Goal: Information Seeking & Learning: Compare options

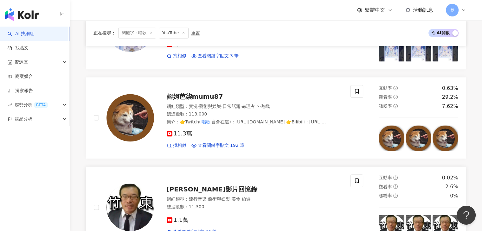
scroll to position [951, 0]
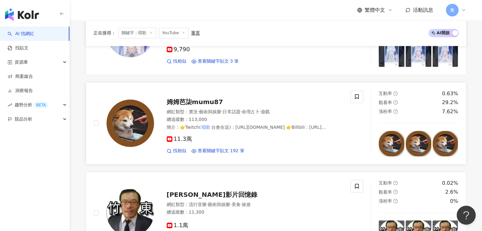
click at [197, 103] on span "姆姆芭柒mumu87" at bounding box center [195, 102] width 56 height 8
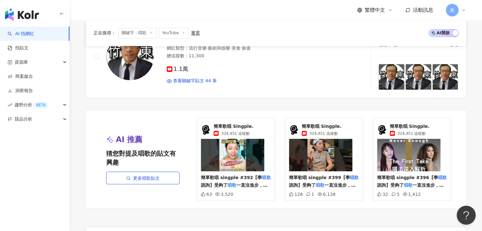
scroll to position [1173, 0]
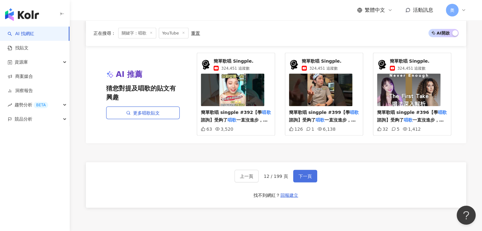
click at [309, 174] on span "下一頁" at bounding box center [305, 176] width 13 height 5
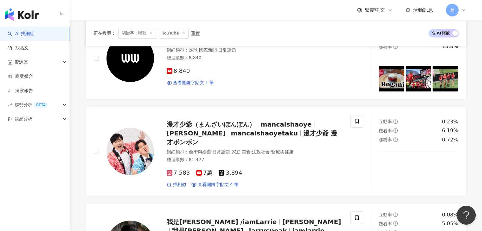
scroll to position [1084, 0]
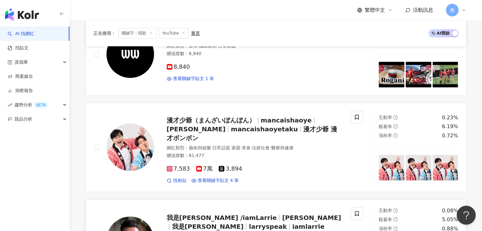
scroll to position [449, 0]
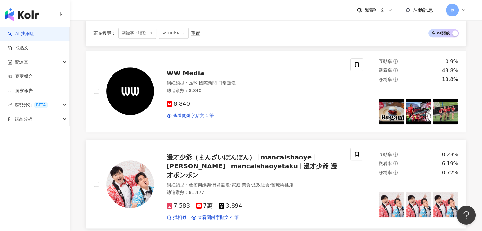
click at [288, 163] on span "漫才少爺 漫才ボンボン" at bounding box center [252, 171] width 171 height 16
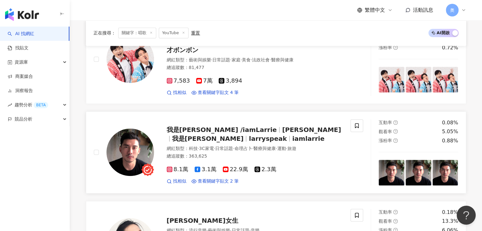
scroll to position [576, 0]
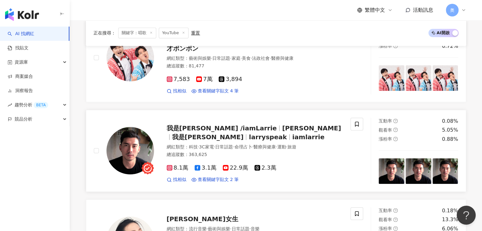
click at [258, 124] on div "我是賴瑞 /iamLarrie 賴瑞 Larry 我是賴瑞 larryspeak iamlarrie" at bounding box center [255, 133] width 177 height 18
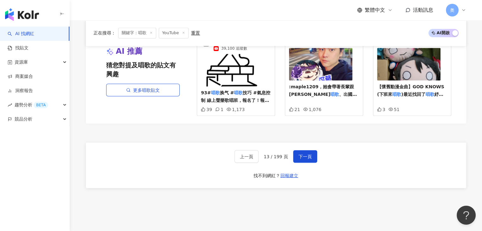
scroll to position [1144, 0]
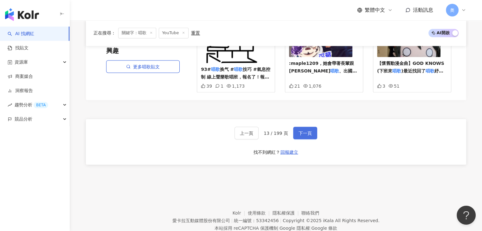
click at [301, 127] on button "下一頁" at bounding box center [305, 133] width 24 height 13
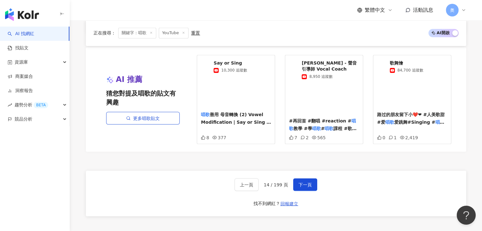
scroll to position [1091, 0]
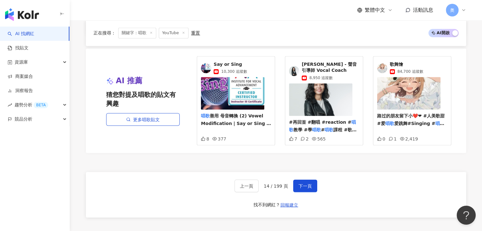
click at [340, 63] on span "信慧 - 聲音引導師 Vocal Coach" at bounding box center [330, 68] width 57 height 12
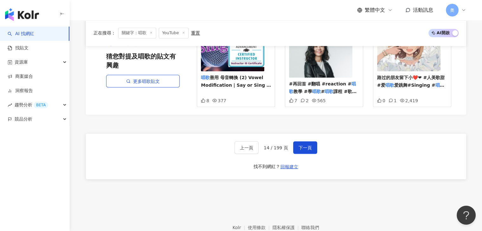
scroll to position [1155, 0]
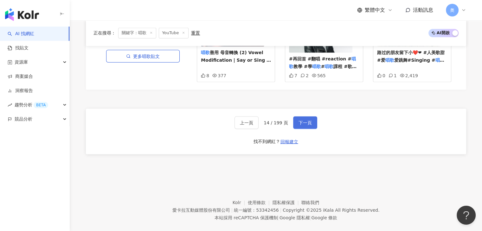
click at [297, 116] on button "下一頁" at bounding box center [305, 122] width 24 height 13
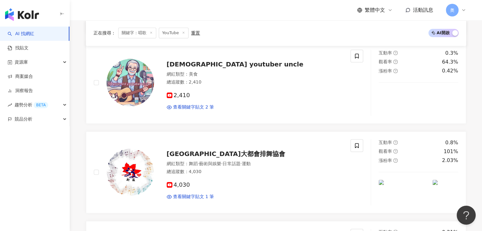
scroll to position [1144, 0]
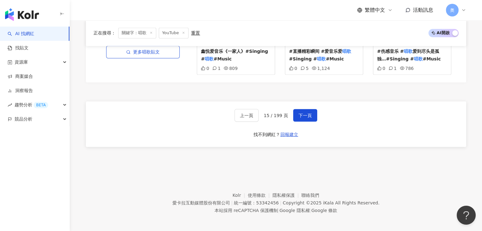
click at [152, 138] on div "上一頁 15 / 199 頁 下一頁 找不到網紅？ 回報建立" at bounding box center [276, 124] width 381 height 46
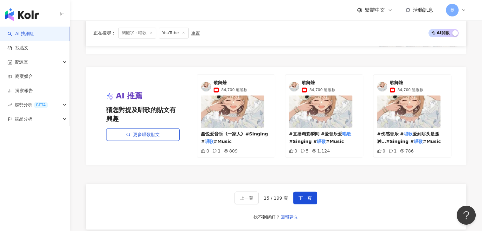
scroll to position [1081, 0]
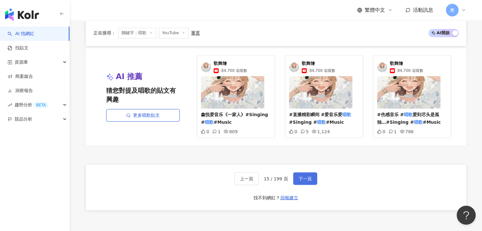
click at [300, 176] on span "下一頁" at bounding box center [305, 178] width 13 height 5
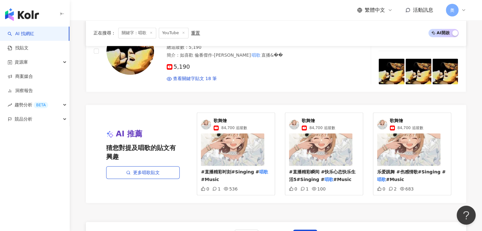
scroll to position [1113, 0]
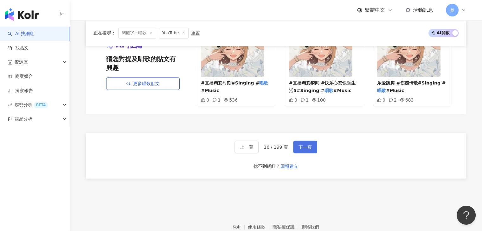
click at [303, 145] on span "下一頁" at bounding box center [305, 147] width 13 height 5
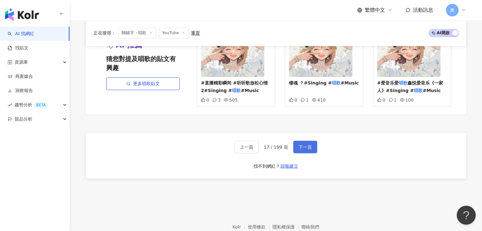
click at [303, 147] on span "下一頁" at bounding box center [305, 147] width 13 height 5
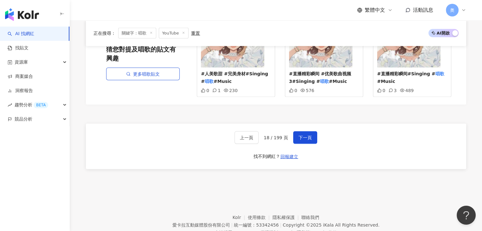
scroll to position [1247, 0]
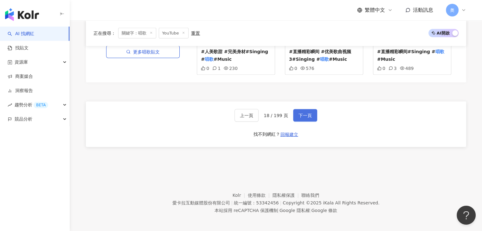
click at [305, 114] on span "下一頁" at bounding box center [305, 115] width 13 height 5
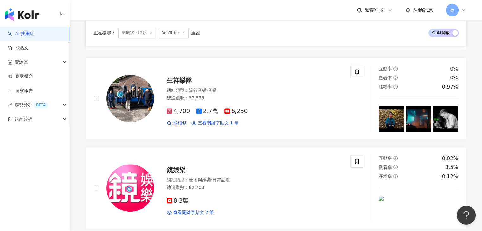
scroll to position [1234, 0]
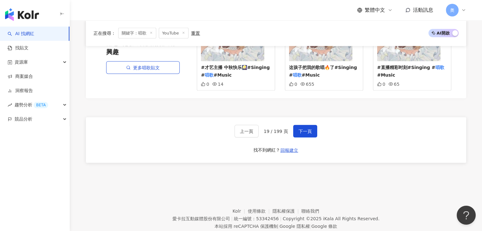
click at [147, 179] on footer "Kolr 使用條款 隱私權保護 聯絡我們 愛卡拉互動媒體股份有限公司 | 統一編號：53342456 | Copyright © 2025 iKala All…" at bounding box center [276, 214] width 413 height 70
click at [309, 129] on span "下一頁" at bounding box center [305, 131] width 13 height 5
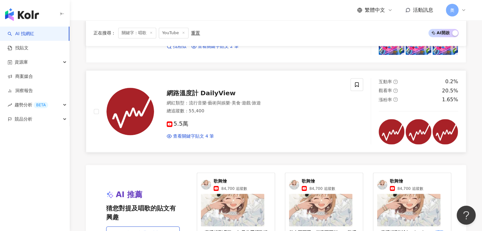
scroll to position [1016, 0]
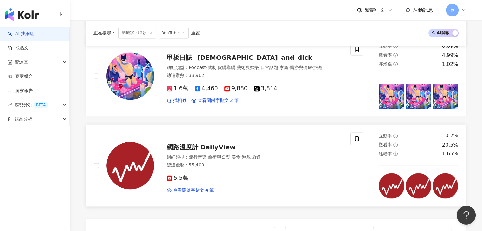
click at [208, 125] on link "網路溫度計 DailyView 網紅類型 ： 流行音樂 · 藝術與娛樂 · 美食 · 遊戲 · 旅遊 總追蹤數 ： 55,400 5.5萬 查看關鍵字貼文 4…" at bounding box center [276, 166] width 381 height 82
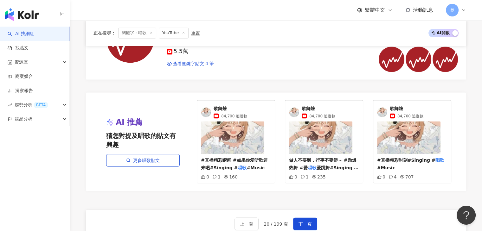
scroll to position [1238, 0]
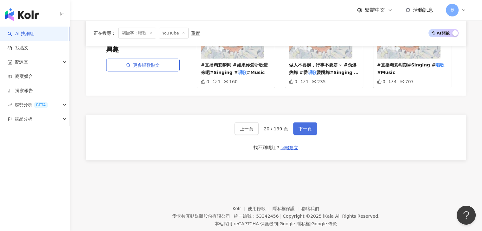
click at [304, 123] on button "下一頁" at bounding box center [305, 129] width 24 height 13
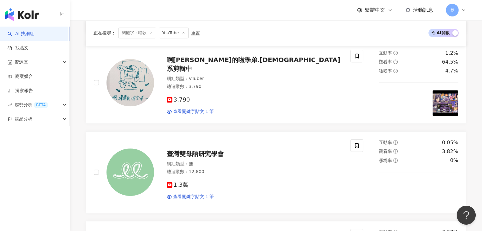
scroll to position [1198, 0]
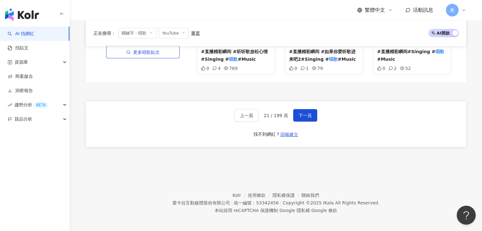
click at [195, 126] on div "上一頁 21 / 199 頁 下一頁 找不到網紅？ 回報建立" at bounding box center [276, 124] width 381 height 46
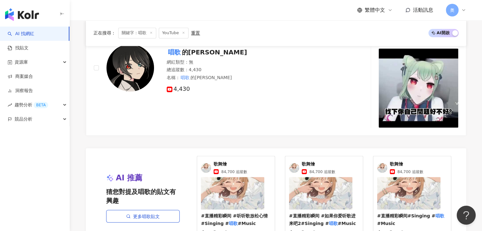
scroll to position [1071, 0]
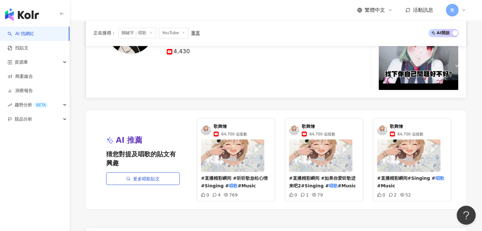
click at [196, 79] on div "唱歌 的久陶 網紅類型 ： 無 總追蹤數 ： 4,430 名稱 ： 唱歌 的久陶 4,430" at bounding box center [222, 30] width 257 height 120
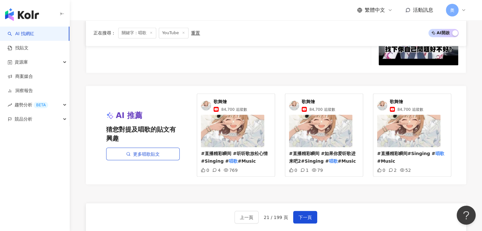
scroll to position [1198, 0]
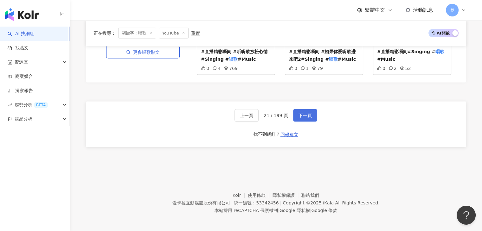
click at [299, 114] on span "下一頁" at bounding box center [305, 115] width 13 height 5
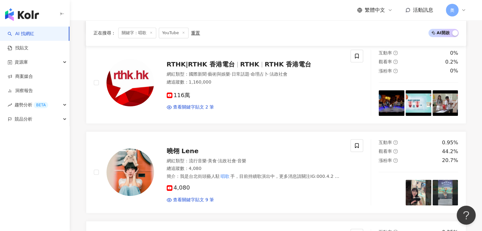
scroll to position [1234, 0]
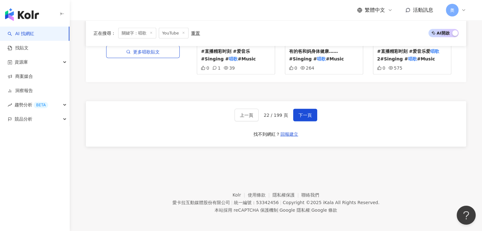
click at [172, 127] on div "上一頁 22 / 199 頁 下一頁 找不到網紅？ 回報建立" at bounding box center [276, 124] width 381 height 46
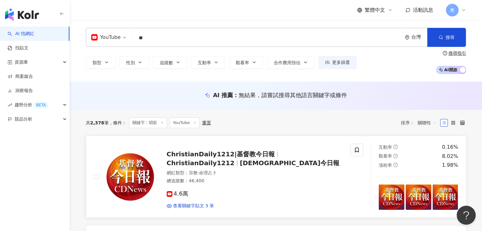
scroll to position [0, 0]
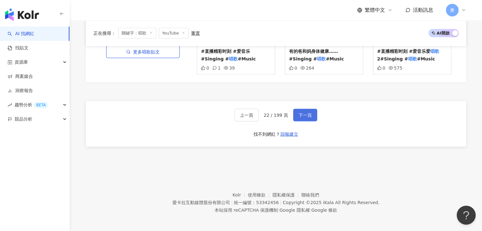
click at [309, 117] on button "下一頁" at bounding box center [305, 115] width 24 height 13
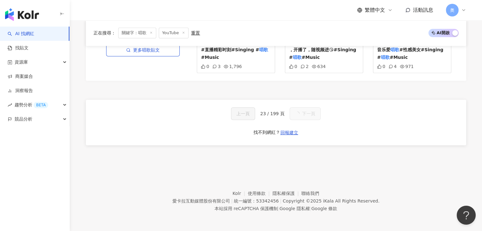
scroll to position [1252, 0]
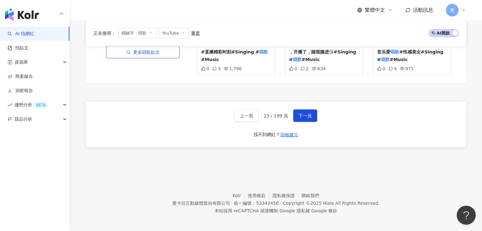
click at [309, 114] on span "下一頁" at bounding box center [305, 116] width 13 height 5
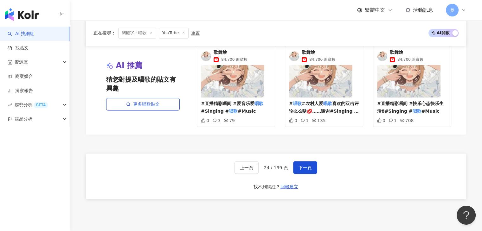
scroll to position [1144, 0]
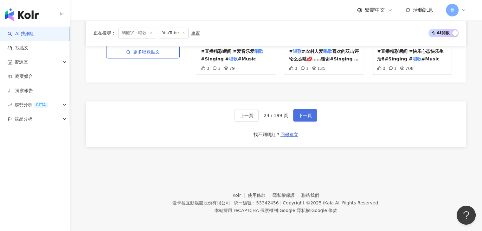
click at [312, 115] on button "下一頁" at bounding box center [305, 115] width 24 height 13
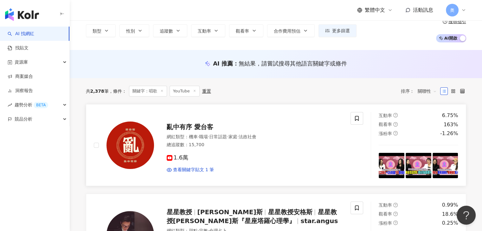
scroll to position [0, 0]
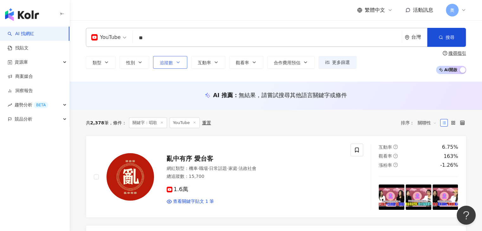
click at [165, 62] on span "追蹤數" at bounding box center [166, 62] width 13 height 5
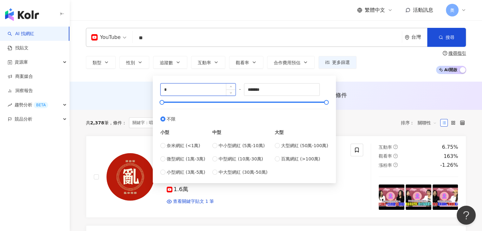
click at [174, 92] on input "*" at bounding box center [198, 90] width 75 height 12
type input "*****"
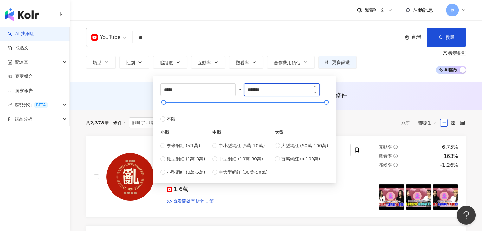
drag, startPoint x: 274, startPoint y: 88, endPoint x: 258, endPoint y: 90, distance: 15.7
click at [258, 90] on input "*******" at bounding box center [281, 90] width 75 height 12
type input "******"
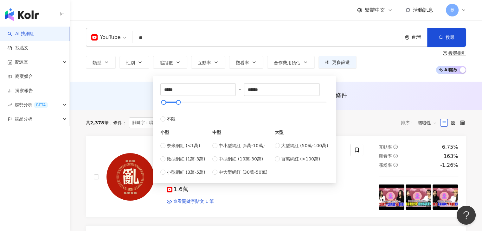
click at [370, 73] on div "類型 性別 追蹤數 互動率 觀看率 合作費用預估 更多篩選 ***** - ****** 不限 小型 奈米網紅 (<1萬) 微型網紅 (1萬-3萬) 小型網紅…" at bounding box center [276, 62] width 381 height 23
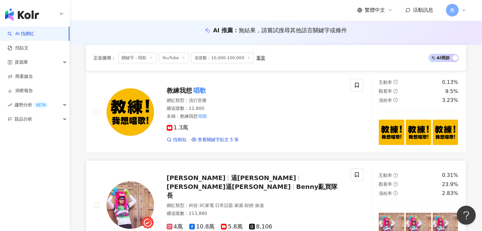
scroll to position [63, 0]
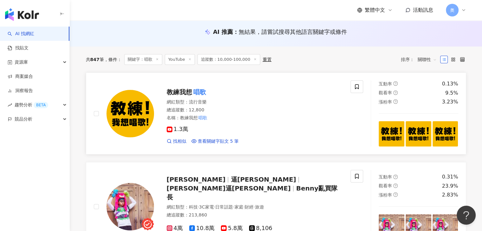
click at [192, 95] on mark "唱歌" at bounding box center [199, 92] width 15 height 10
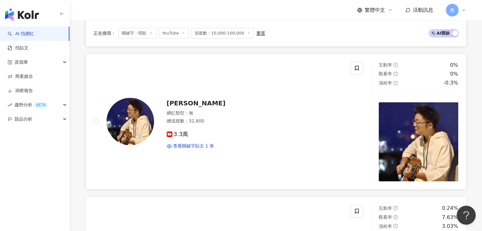
scroll to position [317, 0]
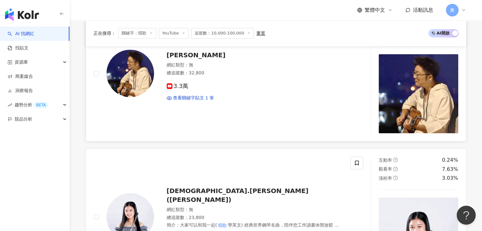
click at [199, 62] on div "網紅類型 ： 無" at bounding box center [255, 65] width 177 height 6
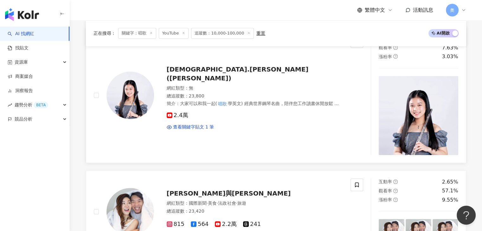
scroll to position [444, 0]
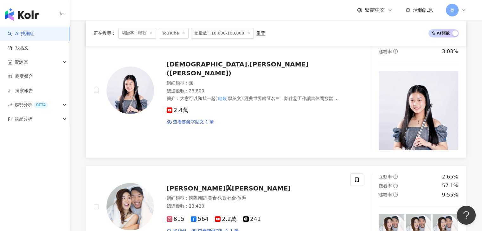
click at [211, 96] on span "大家可以和我一起(" at bounding box center [198, 98] width 37 height 5
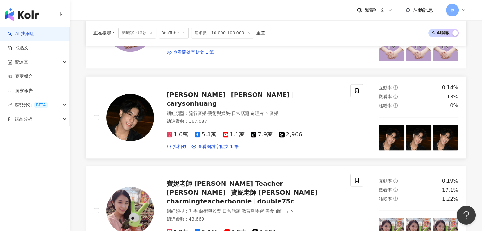
scroll to position [1110, 0]
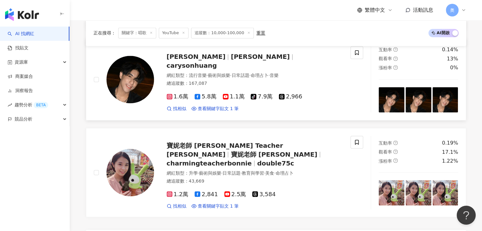
click at [217, 62] on span "carysonhuang" at bounding box center [192, 66] width 50 height 8
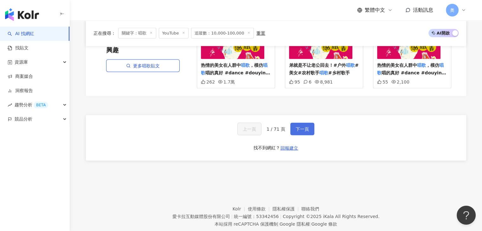
click at [302, 127] on span "下一頁" at bounding box center [302, 129] width 13 height 5
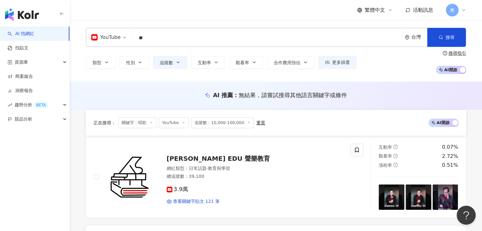
scroll to position [1234, 0]
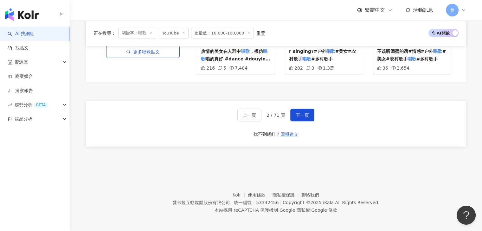
drag, startPoint x: 486, startPoint y: 200, endPoint x: 2, endPoint y: 14, distance: 518.5
click at [310, 111] on button "下一頁" at bounding box center [302, 115] width 24 height 13
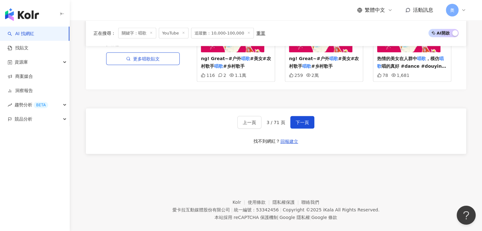
click at [164, 144] on div "上一頁 3 / 71 頁 下一頁 找不到網紅？ 回報建立" at bounding box center [276, 132] width 381 height 46
click at [308, 116] on button "下一頁" at bounding box center [302, 122] width 24 height 13
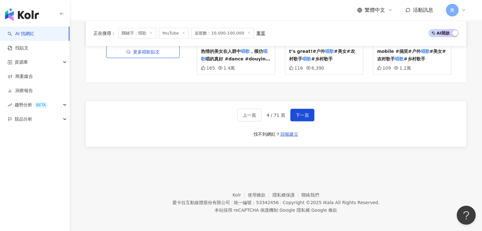
click at [157, 82] on div "AI 推薦 猜您對提及唱歌的貼文有興趣 更多唱歌貼文 贵州妹子呆呆 67,700 追蹤數 热情的美女在人群中 唱歌 ，模仿 唱歌 唱的真好 #dance #d…" at bounding box center [276, 36] width 381 height 105
click at [303, 114] on span "下一頁" at bounding box center [302, 115] width 13 height 5
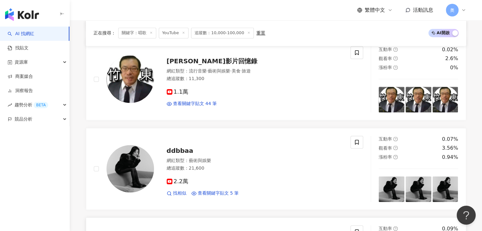
scroll to position [1015, 0]
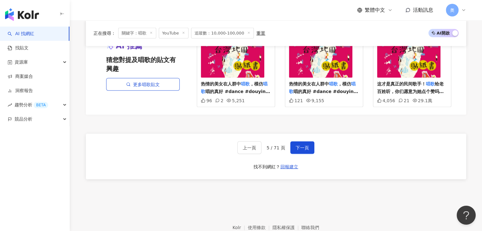
scroll to position [1234, 0]
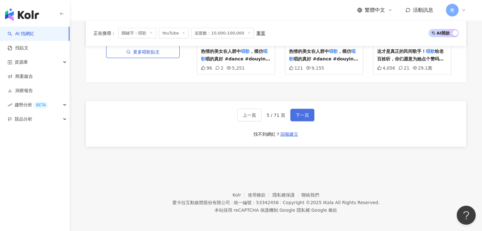
click at [310, 112] on button "下一頁" at bounding box center [302, 115] width 24 height 13
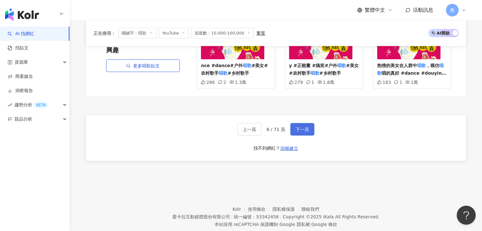
click at [305, 127] on span "下一頁" at bounding box center [302, 129] width 13 height 5
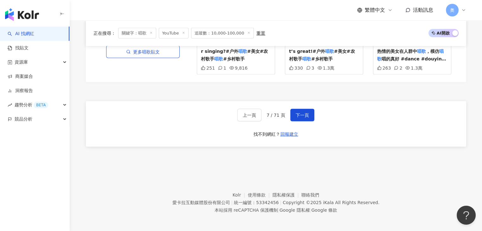
drag, startPoint x: 304, startPoint y: 114, endPoint x: 302, endPoint y: 120, distance: 7.3
click at [303, 116] on span "下一頁" at bounding box center [302, 115] width 13 height 5
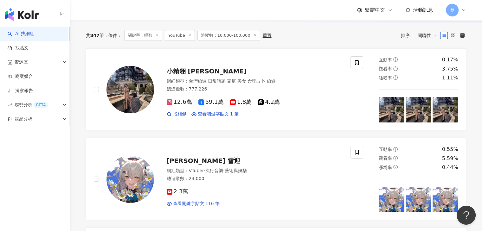
scroll to position [65, 0]
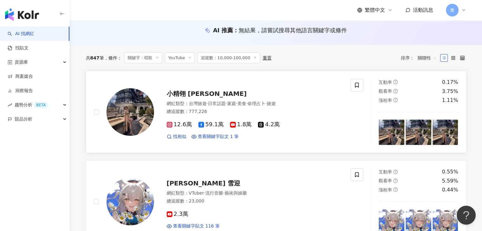
click at [188, 97] on span "小精翎 唐明翎" at bounding box center [207, 94] width 80 height 8
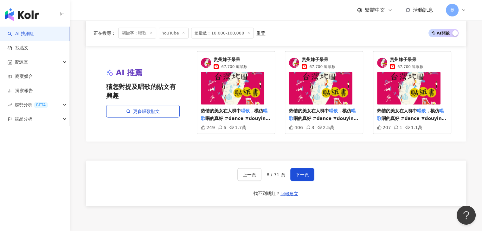
scroll to position [1207, 0]
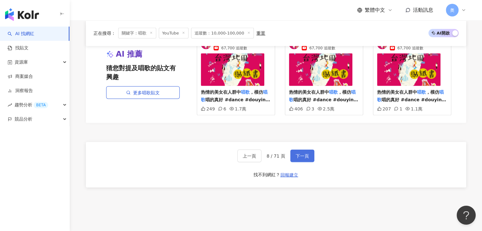
click at [301, 154] on span "下一頁" at bounding box center [302, 156] width 13 height 5
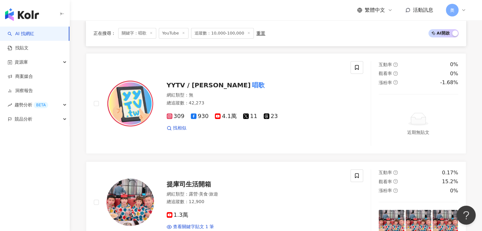
scroll to position [430, 0]
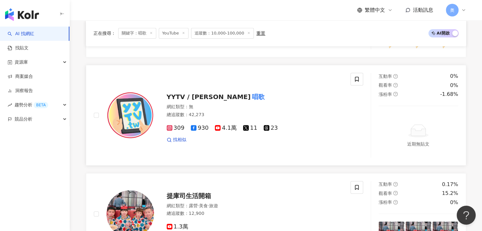
click at [207, 94] on span "YYTV / 許洋洋愛" at bounding box center [209, 97] width 84 height 8
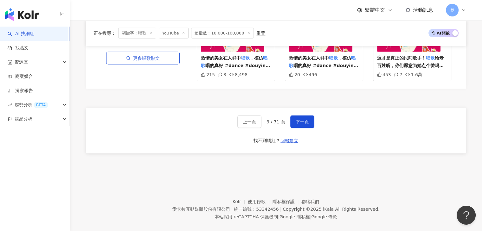
scroll to position [1252, 0]
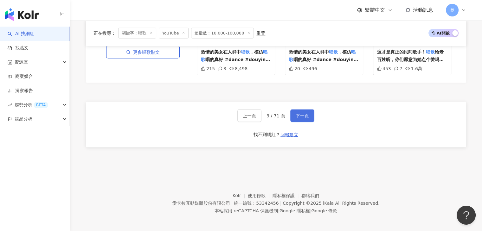
click at [297, 114] on span "下一頁" at bounding box center [302, 116] width 13 height 5
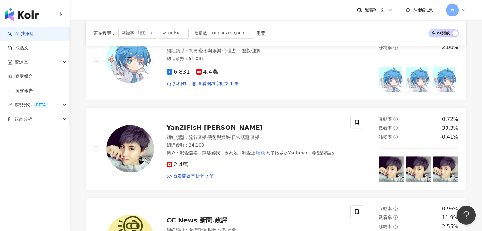
scroll to position [290, 0]
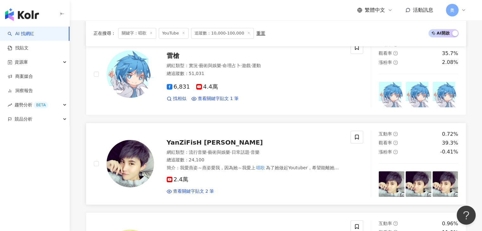
click at [189, 146] on span "YanZiFisH 邱魚兒" at bounding box center [215, 143] width 96 height 8
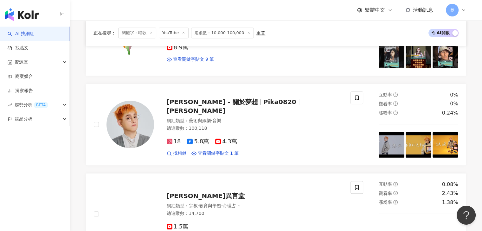
scroll to position [638, 0]
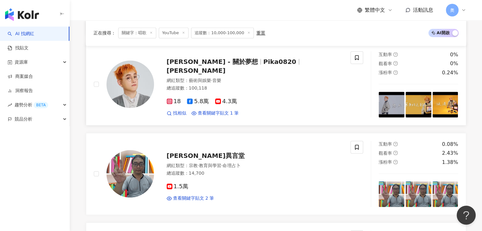
click at [298, 70] on div "邱振哲Pika Chiu - 關於夢想 Pika0820 邱振哲Pika 網紅類型 ： 藝術與娛樂 · 音樂 總追蹤數 ： 100,118 18 5.8萬 4…" at bounding box center [248, 84] width 189 height 64
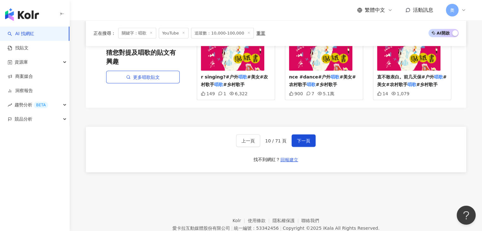
scroll to position [1241, 0]
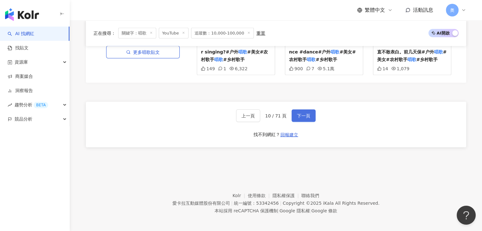
click at [308, 114] on span "下一頁" at bounding box center [303, 116] width 13 height 5
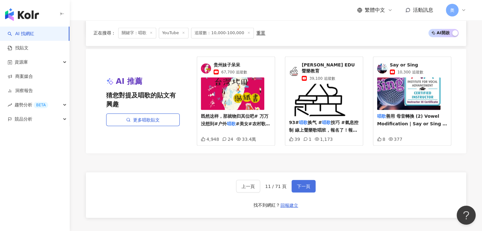
scroll to position [1234, 0]
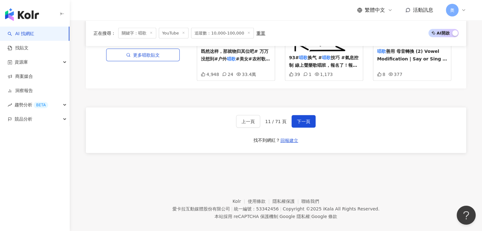
click at [169, 127] on div "上一頁 11 / 71 頁 下一頁 找不到網紅？ 回報建立" at bounding box center [276, 131] width 381 height 46
click at [311, 119] on button "下一頁" at bounding box center [304, 121] width 24 height 13
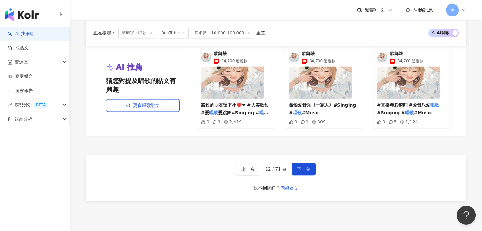
scroll to position [1046, 0]
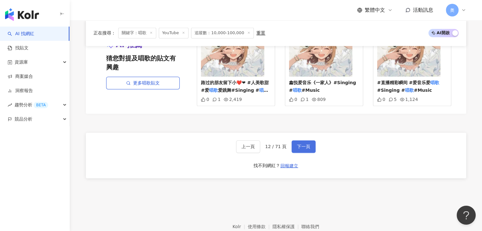
click at [308, 144] on span "下一頁" at bounding box center [303, 146] width 13 height 5
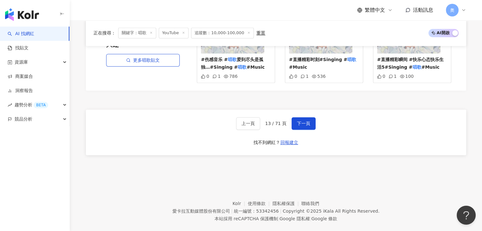
click at [185, 94] on div "AI 推薦 猜您對提及唱歌的貼文有興趣 更多唱歌貼文 歌舞燴 84,700 追蹤數 #伤感音乐 # 唱歌 爱到尽头是孤独…#Singing # 唱歌 #Mus…" at bounding box center [276, 44] width 381 height 105
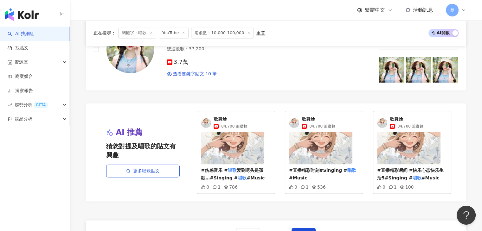
scroll to position [1015, 0]
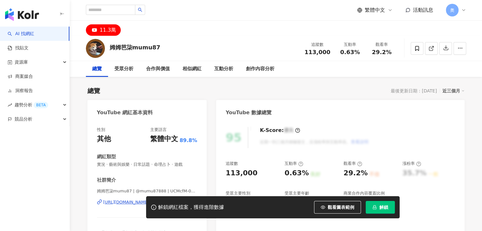
click at [190, 43] on div "姆姆芭柒mumu87 追蹤數 113,000 互動率 0.63% 觀看率 29.2%" at bounding box center [276, 48] width 406 height 25
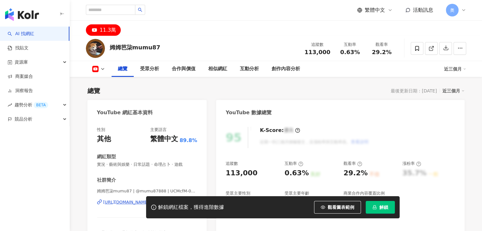
scroll to position [95, 0]
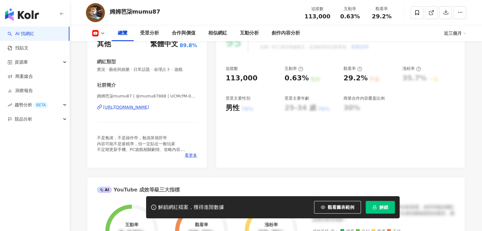
click at [149, 108] on div "https://www.youtube.com/channel/UCMcfM-0dEmgInl5sfZZbvTQ" at bounding box center [126, 108] width 46 height 6
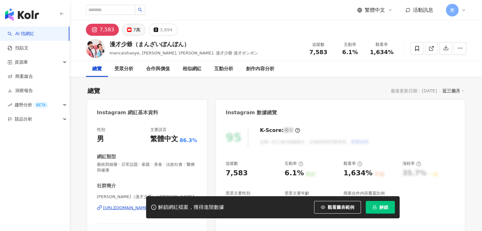
click at [140, 28] on button "7萬" at bounding box center [133, 30] width 23 height 12
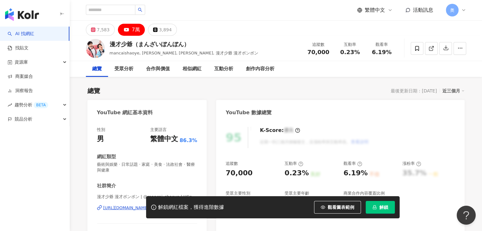
click at [129, 207] on div "解鎖網紅檔案，獲得進階數據 觀看圖表範例 解鎖" at bounding box center [241, 208] width 482 height 22
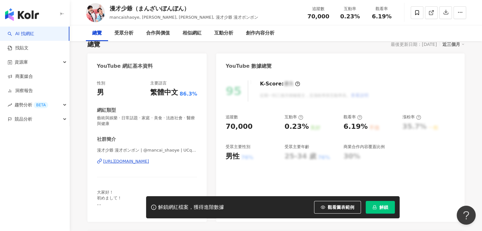
scroll to position [63, 0]
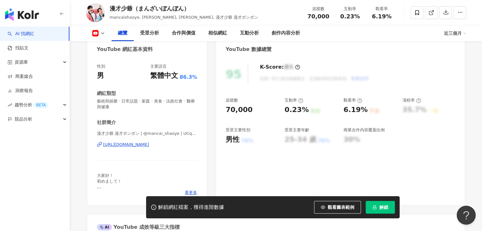
click at [149, 146] on div "https://www.youtube.com/channel/UCq8_9hMnFx8xBLyIpeBSJPQ" at bounding box center [126, 145] width 46 height 6
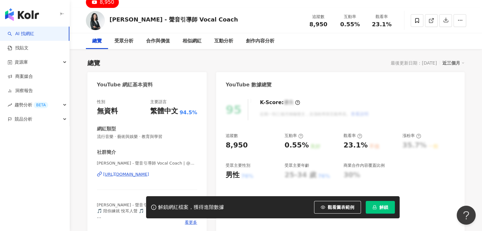
scroll to position [32, 0]
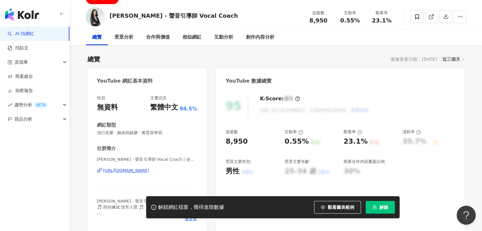
click at [149, 171] on div "https://www.youtube.com/channel/UCLa8VuN5HyZSm-sr4Rotaow" at bounding box center [126, 171] width 46 height 6
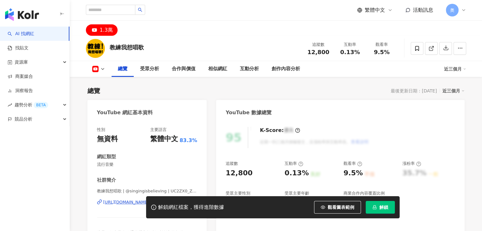
scroll to position [63, 0]
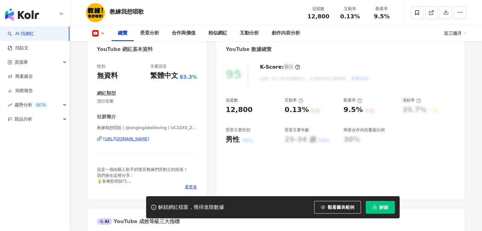
click at [157, 144] on div "教練我想唱歌 | @singingisbelieving | UC2ZX0_ZVNTdanqlhCzivcrw https://www.youtube.com…" at bounding box center [147, 143] width 101 height 37
click at [149, 139] on div "https://www.youtube.com/channel/UC2ZX0_ZVNTdanqlhCzivcrw" at bounding box center [126, 139] width 46 height 6
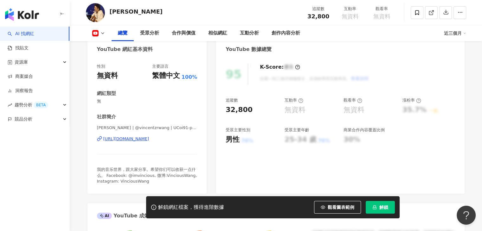
click at [149, 137] on div "https://www.youtube.com/channel/UCoi91-prCb-AHQlj8crSSyg" at bounding box center [126, 139] width 46 height 6
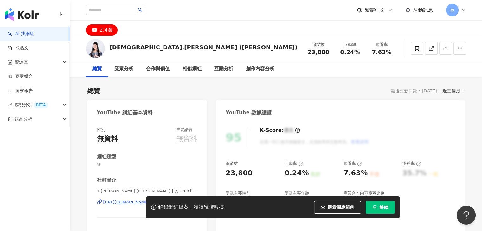
click at [149, 200] on div "https://www.youtube.com/channel/UC1xBZAeeu00HMwuQ6wkX7tQ" at bounding box center [126, 203] width 46 height 6
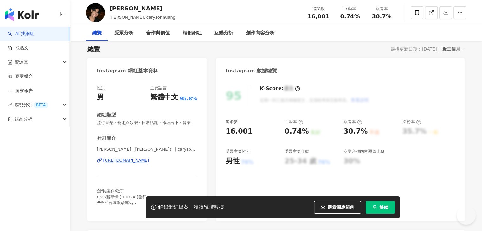
drag, startPoint x: 185, startPoint y: 161, endPoint x: 156, endPoint y: 113, distance: 56.9
click at [156, 113] on div "性別 男 主要語言 繁體中文 95.8% 網紅類型 流行音樂 · 藝術與娛樂 · 日常話題 · 命理占卜 · 音樂 社群簡介 [PERSON_NAME]（[P…" at bounding box center [147, 148] width 101 height 127
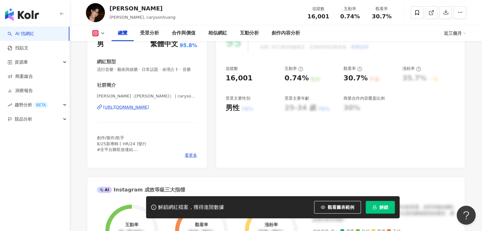
click at [149, 110] on div "[URL][DOMAIN_NAME]" at bounding box center [126, 108] width 46 height 6
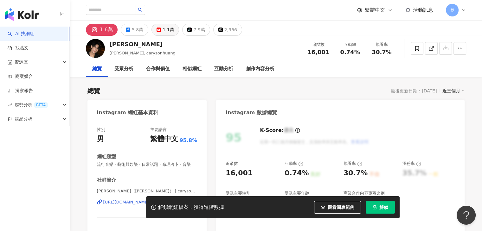
click at [167, 31] on div "1.1萬" at bounding box center [168, 29] width 11 height 9
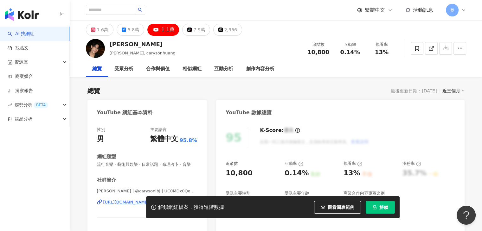
scroll to position [63, 0]
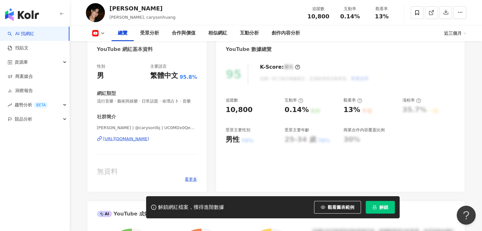
click at [149, 142] on div "https://www.youtube.com/channel/UC0MDx0QeAHvz47b774J68Cg" at bounding box center [126, 139] width 46 height 6
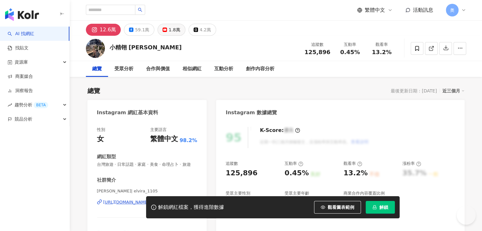
click at [169, 28] on div "1.8萬" at bounding box center [174, 29] width 11 height 9
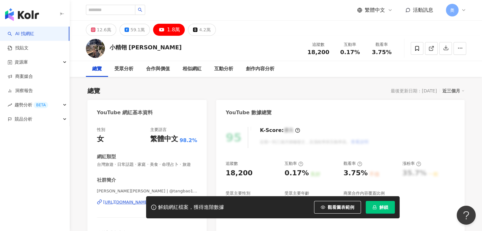
scroll to position [32, 0]
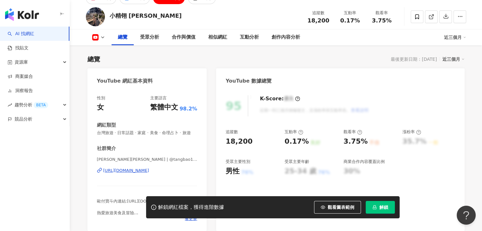
drag, startPoint x: 169, startPoint y: 173, endPoint x: 169, endPoint y: 177, distance: 3.5
click at [169, 173] on div "唐明翎Elvira Tang | @tangbao1105 | UC4PHbm2VCIqCY9OYw6uICeg https://www.youtube.co…" at bounding box center [147, 175] width 101 height 37
click at [149, 174] on div "https://www.youtube.com/channel/UC4PHbm2VCIqCY9OYw6uICeg" at bounding box center [126, 171] width 46 height 6
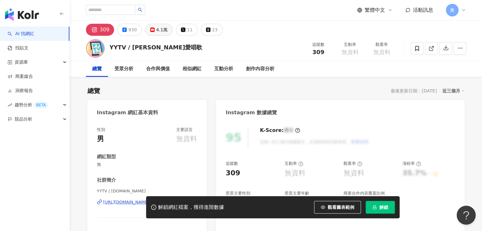
click at [164, 26] on div "4.1萬" at bounding box center [161, 29] width 11 height 9
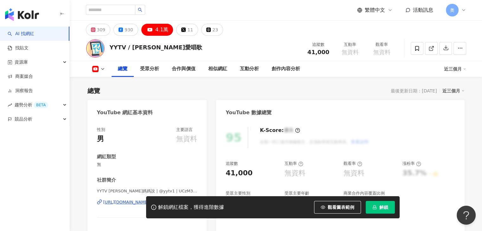
scroll to position [63, 0]
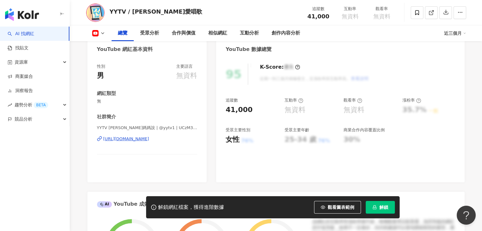
click at [149, 139] on div "https://www.youtube.com/channel/UCzM3rzxzbiGDzzhKpKDTv8w" at bounding box center [126, 139] width 46 height 6
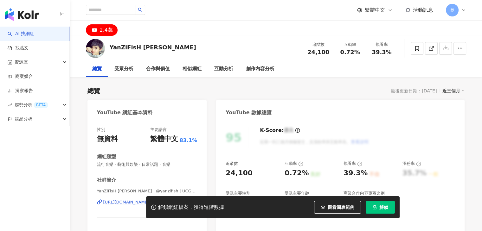
scroll to position [32, 0]
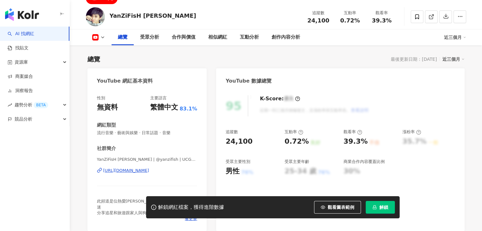
click at [149, 173] on div "[URL][DOMAIN_NAME]" at bounding box center [126, 171] width 46 height 6
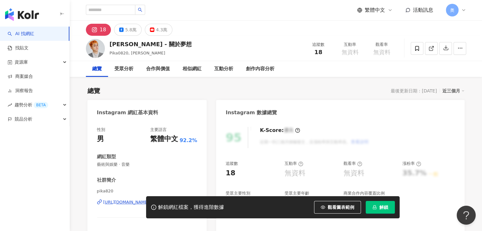
click at [68, 158] on div "AI 找網紅 找貼文 資源庫 商案媒合 洞察報告 趨勢分析 BETA 競品分析" at bounding box center [35, 129] width 70 height 205
click at [152, 31] on icon at bounding box center [152, 30] width 4 height 4
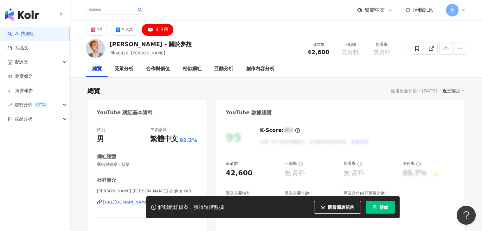
click at [145, 200] on div "[URL][DOMAIN_NAME]" at bounding box center [126, 203] width 46 height 6
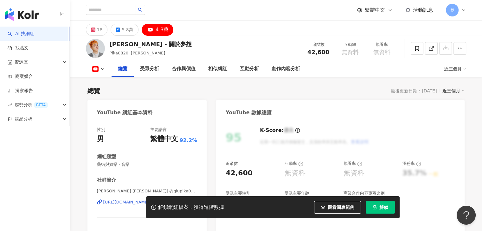
scroll to position [95, 0]
